Goal: Transaction & Acquisition: Obtain resource

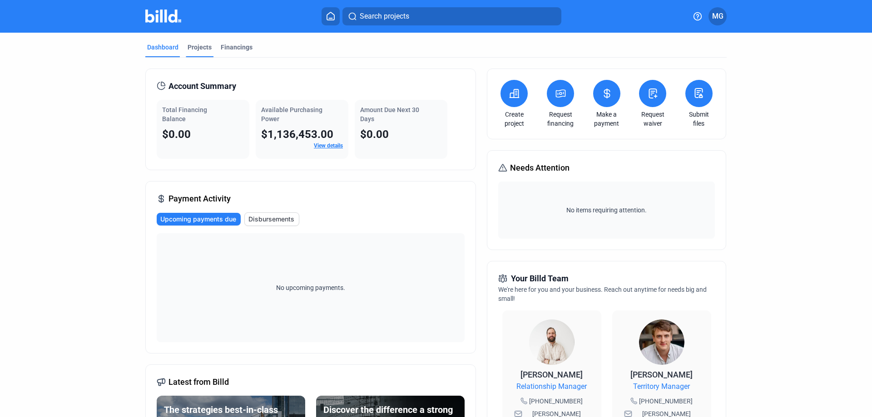
click at [197, 47] on div "Projects" at bounding box center [200, 47] width 24 height 9
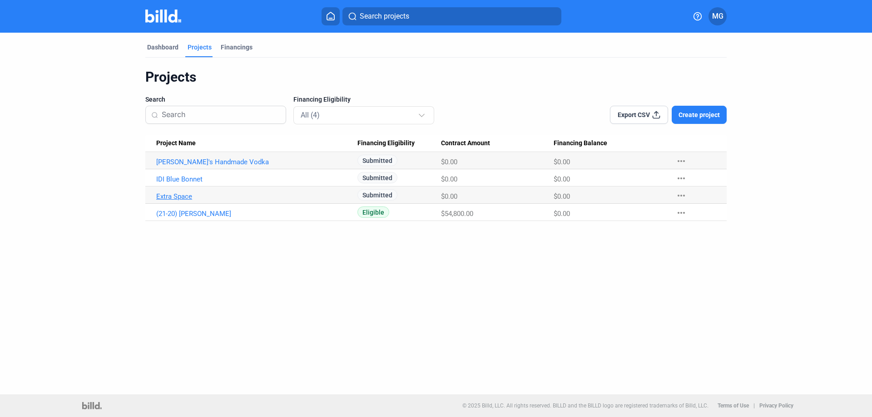
click at [188, 194] on link "Extra Space" at bounding box center [256, 197] width 201 height 8
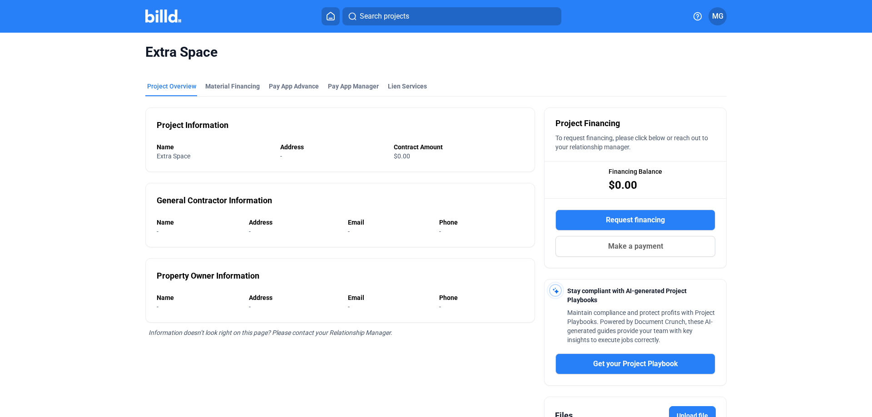
click at [614, 182] on span "$0.00" at bounding box center [622, 185] width 29 height 15
click at [632, 186] on span "$0.00" at bounding box center [622, 185] width 29 height 15
click at [608, 221] on span "Request financing" at bounding box center [635, 220] width 59 height 11
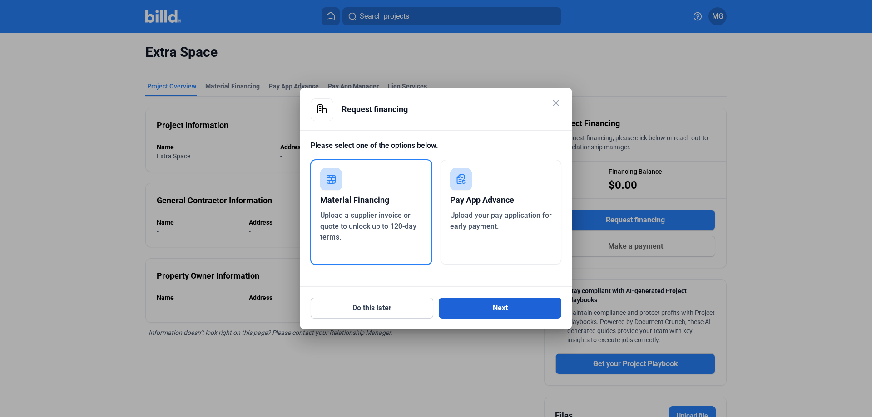
click at [478, 312] on button "Next" at bounding box center [500, 308] width 123 height 21
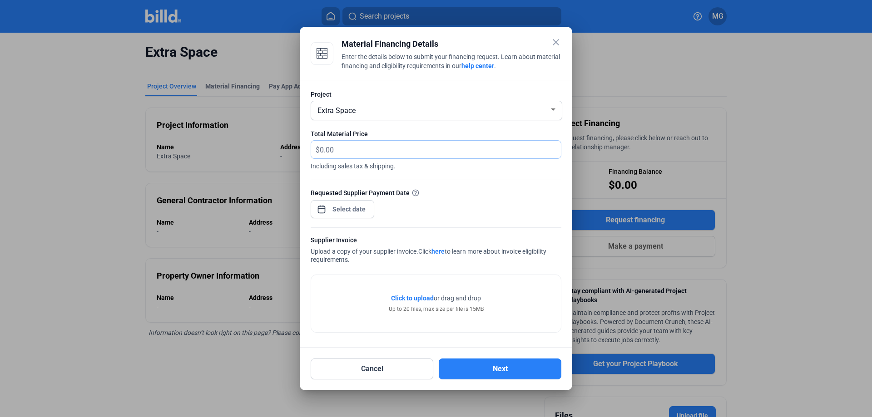
click at [371, 145] on input "text" at bounding box center [435, 150] width 231 height 18
click at [557, 40] on mat-icon "close" at bounding box center [555, 42] width 11 height 11
